Goal: Check status: Check status

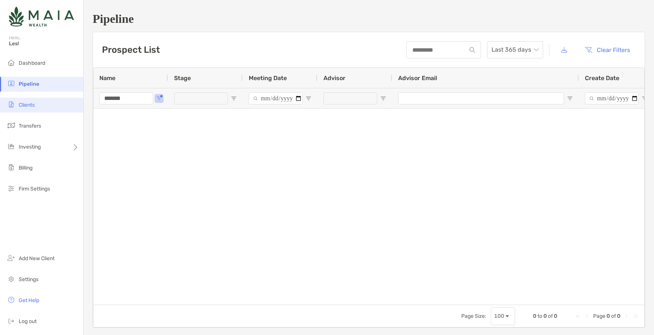
click at [43, 107] on li "Clients" at bounding box center [41, 105] width 83 height 15
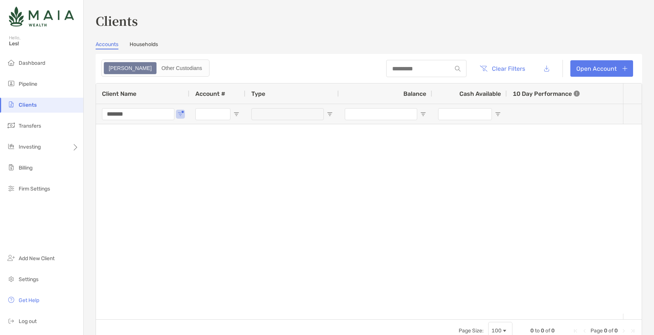
drag, startPoint x: 148, startPoint y: 114, endPoint x: 90, endPoint y: 114, distance: 57.9
click at [90, 114] on div "Clients Accounts Households Zoe Other Custodians Clear Filters Open Account 0 t…" at bounding box center [369, 167] width 571 height 335
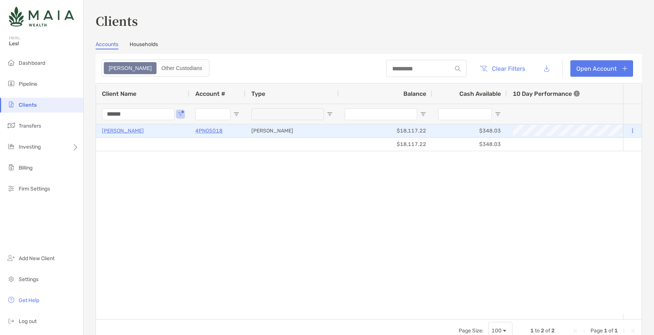
type input "******"
click at [212, 130] on p "4PN05018" at bounding box center [208, 130] width 27 height 9
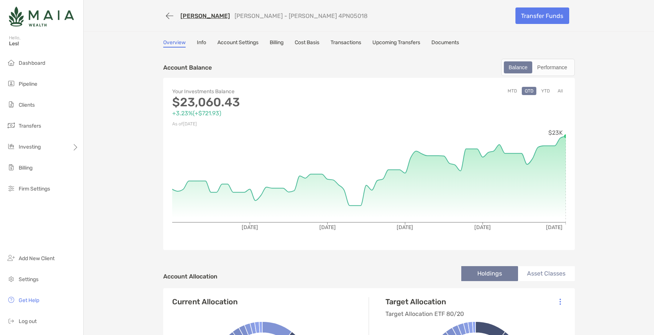
click at [355, 43] on link "Transactions" at bounding box center [346, 43] width 31 height 8
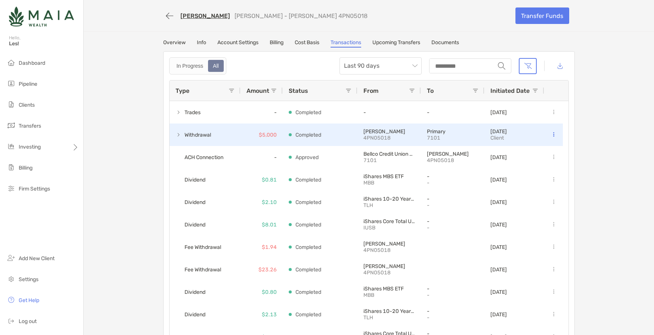
drag, startPoint x: 164, startPoint y: 127, endPoint x: 434, endPoint y: 138, distance: 269.4
click at [434, 138] on div "In Progress All Last 90 days string Type Amount Status From To Initiated Date T…" at bounding box center [369, 198] width 412 height 295
drag, startPoint x: 181, startPoint y: 136, endPoint x: 500, endPoint y: 140, distance: 319.6
click at [500, 140] on div "Withdrawal $5,000 Completed [PERSON_NAME] 4PN05018 Primary 7101 [DATE] Client" at bounding box center [367, 134] width 394 height 22
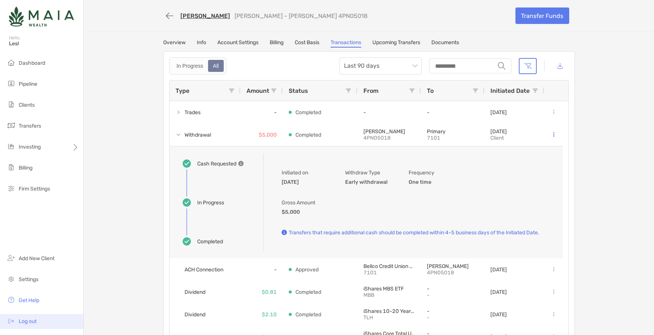
click at [31, 320] on span "Log out" at bounding box center [28, 321] width 18 height 6
